Goal: Use online tool/utility: Utilize a website feature to perform a specific function

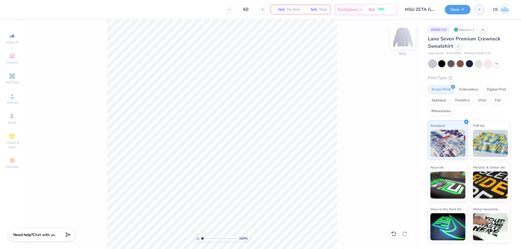
click at [398, 37] on img at bounding box center [403, 37] width 22 height 22
click at [401, 37] on img at bounding box center [403, 37] width 22 height 22
click at [10, 103] on span "Upload" at bounding box center [12, 102] width 11 height 4
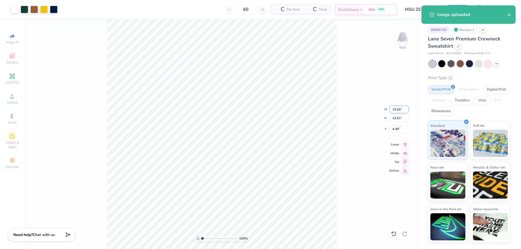
click at [393, 110] on input "15.00" at bounding box center [399, 110] width 20 height 8
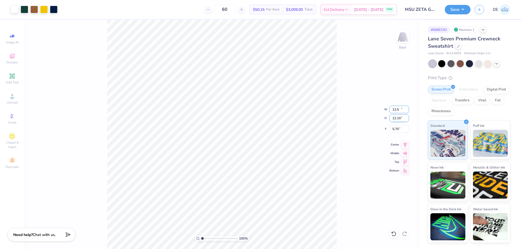
type input "12.50"
type input "12.10"
click at [393, 130] on input "5.70" at bounding box center [399, 129] width 20 height 8
type input "3.00"
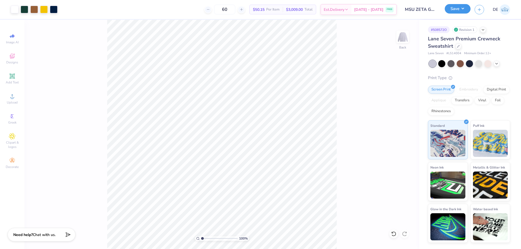
click at [455, 8] on button "Save" at bounding box center [458, 8] width 26 height 9
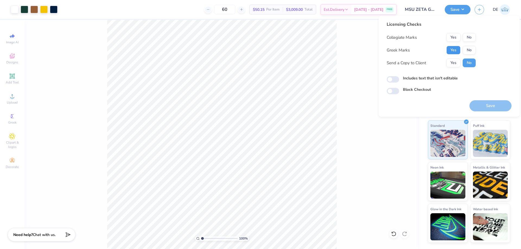
click at [456, 52] on button "Yes" at bounding box center [453, 50] width 14 height 9
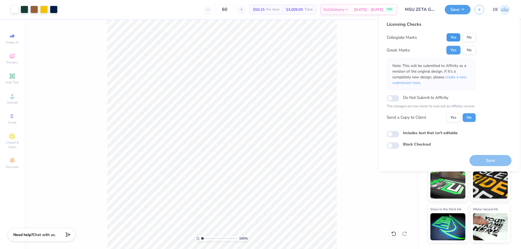
click at [454, 37] on button "Yes" at bounding box center [453, 37] width 14 height 9
click at [480, 159] on button "Save" at bounding box center [490, 160] width 42 height 11
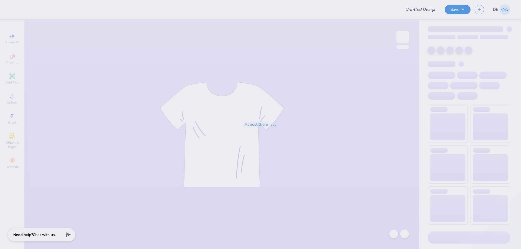
type input "[GEOGRAPHIC_DATA][US_STATE] : [PERSON_NAME]"
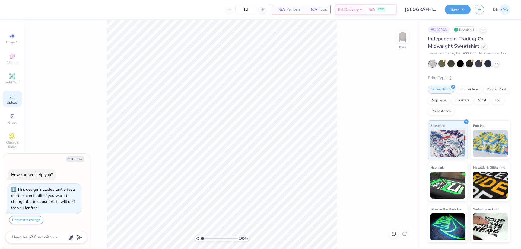
click at [15, 100] on div "Upload" at bounding box center [12, 99] width 19 height 16
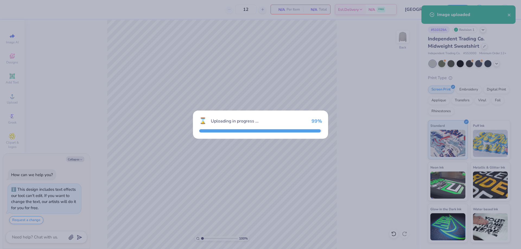
type textarea "x"
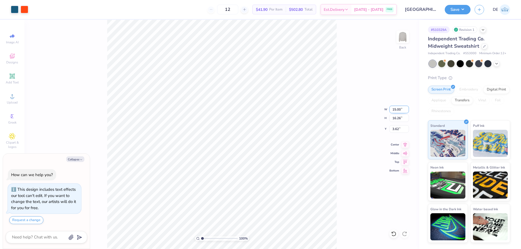
click at [398, 109] on input "15.00" at bounding box center [399, 110] width 20 height 8
type input "12.5"
type textarea "x"
type input "12.50"
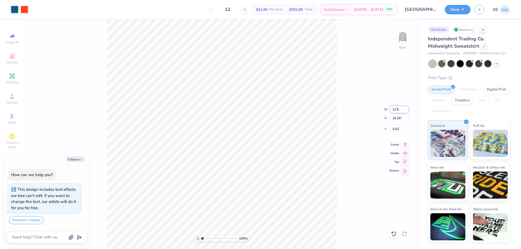
type input "13.55"
click at [395, 128] on input "4.97" at bounding box center [399, 129] width 20 height 8
type input "3"
type textarea "x"
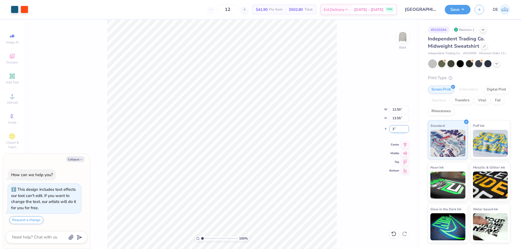
type input "3.00"
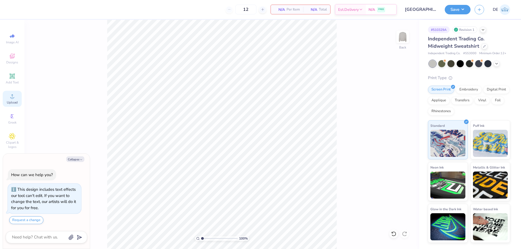
click at [9, 99] on icon at bounding box center [12, 96] width 7 height 7
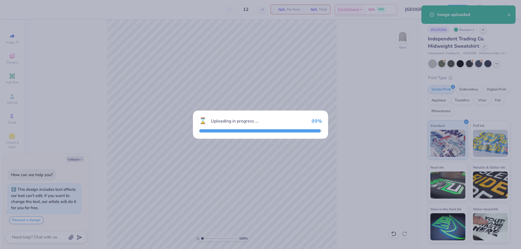
type textarea "x"
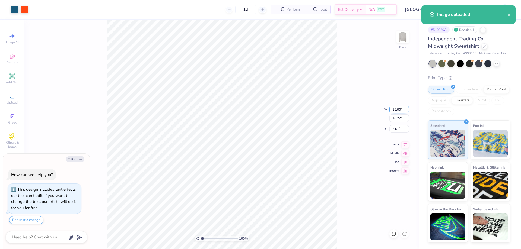
click at [393, 108] on input "15.00" at bounding box center [399, 110] width 20 height 8
type input "12.5"
type textarea "x"
type input "12.50"
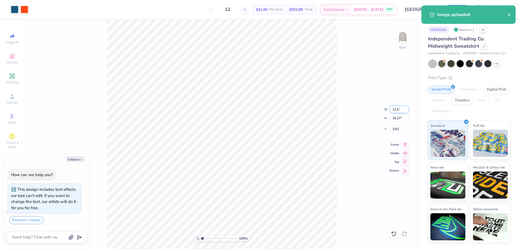
type input "13.56"
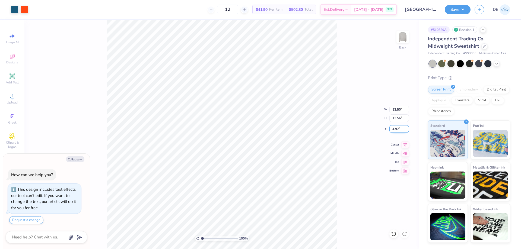
click at [391, 127] on input "4.97" at bounding box center [399, 129] width 20 height 8
type input "3"
type textarea "x"
type input "3.00"
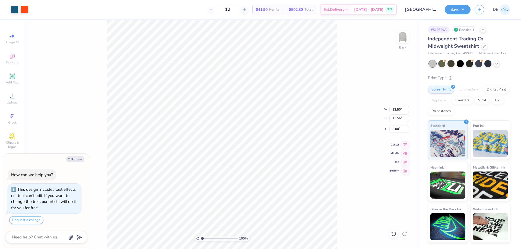
click at [340, 111] on div "100 % Back W 12.50 12.50 " H 13.56 13.56 " Y 3.00 3.00 " Center Middle Top Bott…" at bounding box center [221, 134] width 395 height 229
click at [457, 8] on button "Save" at bounding box center [458, 8] width 26 height 9
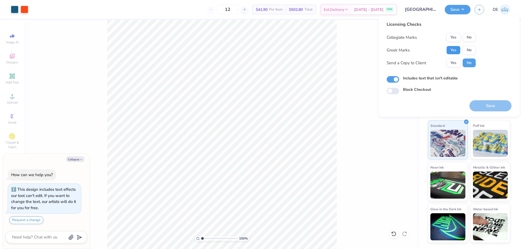
click at [450, 51] on button "Yes" at bounding box center [453, 50] width 14 height 9
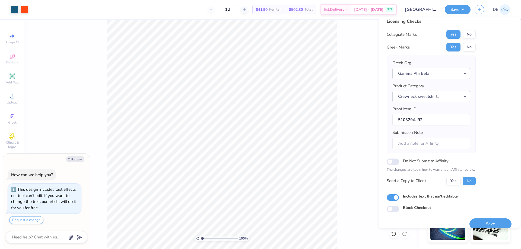
scroll to position [10, 0]
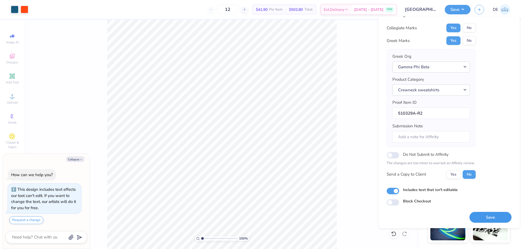
click at [499, 222] on button "Save" at bounding box center [490, 217] width 42 height 11
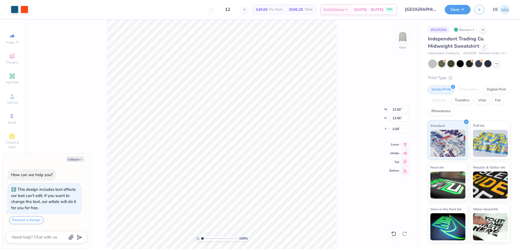
type textarea "x"
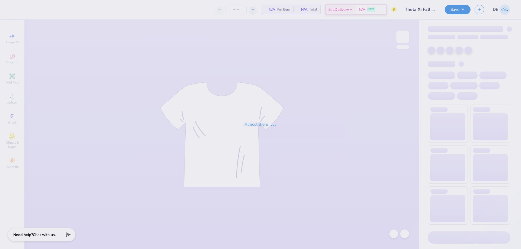
type input "110"
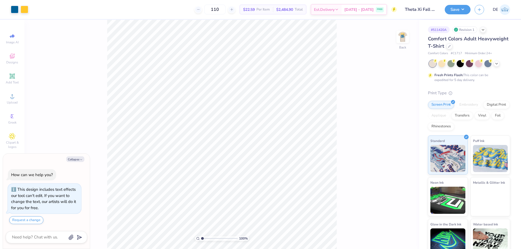
type textarea "x"
